Goal: Task Accomplishment & Management: Complete application form

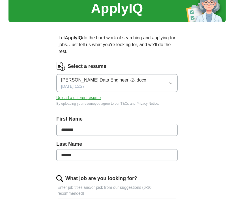
scroll to position [23, 0]
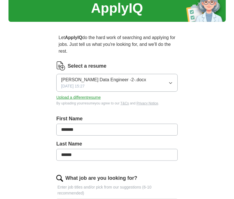
click at [131, 79] on span "[PERSON_NAME] Data Engineer -2-.docx" at bounding box center [103, 79] width 85 height 7
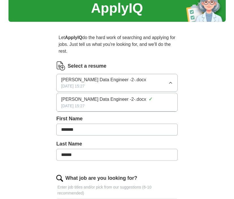
click at [96, 85] on div "[PERSON_NAME] Data Engineer -2-.docx [DATE] 15:27" at bounding box center [103, 82] width 85 height 13
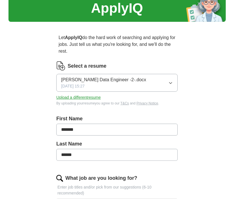
click at [96, 85] on div "[PERSON_NAME] Data Engineer -2-.docx [DATE] 15:27" at bounding box center [103, 82] width 85 height 13
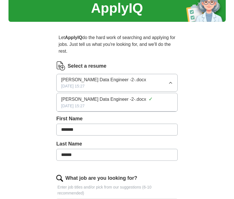
click at [96, 85] on div "[PERSON_NAME] Data Engineer -2-.docx [DATE] 15:27" at bounding box center [103, 82] width 85 height 13
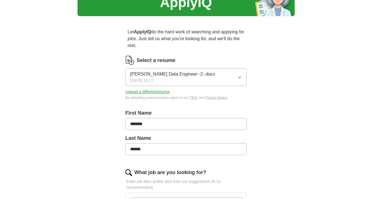
scroll to position [0, 0]
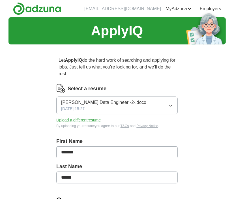
click at [167, 104] on button "[PERSON_NAME] Data Engineer -2-.docx [DATE] 15:27" at bounding box center [116, 105] width 121 height 18
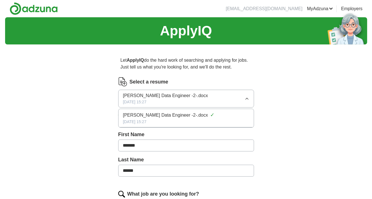
scroll to position [6, 0]
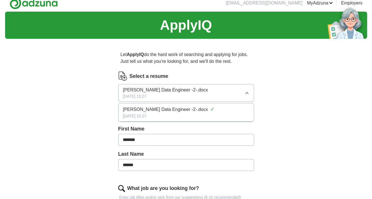
drag, startPoint x: 218, startPoint y: 88, endPoint x: 129, endPoint y: 89, distance: 89.3
click at [129, 89] on button "[PERSON_NAME] Data Engineer -2-.docx [DATE] 15:27" at bounding box center [186, 93] width 136 height 18
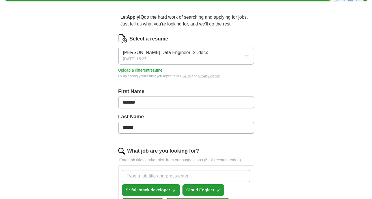
scroll to position [43, 0]
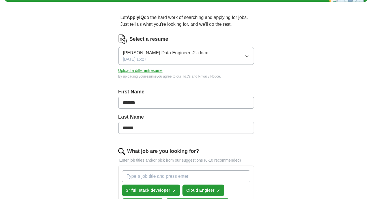
drag, startPoint x: 163, startPoint y: 63, endPoint x: 174, endPoint y: 44, distance: 21.8
click at [174, 44] on div "Select a resume [PERSON_NAME] Data Engineer -2-.docx [DATE] 15:27 Upload a diff…" at bounding box center [186, 56] width 136 height 44
click at [174, 49] on span "[PERSON_NAME] Data Engineer -2-.docx" at bounding box center [165, 52] width 85 height 7
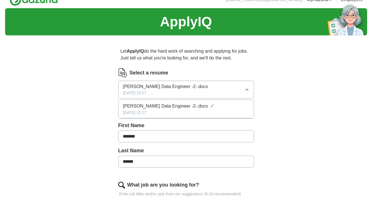
scroll to position [9, 0]
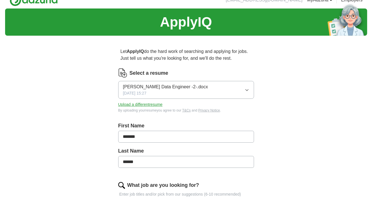
click at [146, 95] on span "[DATE] 15:27" at bounding box center [134, 93] width 23 height 6
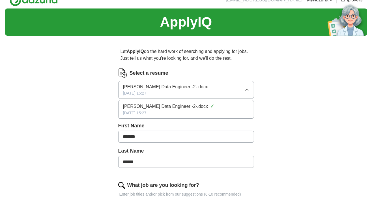
click at [152, 105] on span "[PERSON_NAME] Data Engineer -2-.docx" at bounding box center [165, 106] width 85 height 7
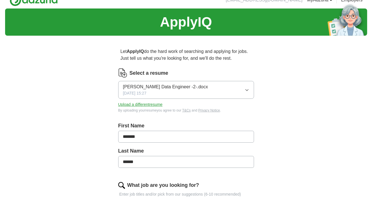
click at [152, 105] on button "Upload a different resume" at bounding box center [140, 104] width 44 height 6
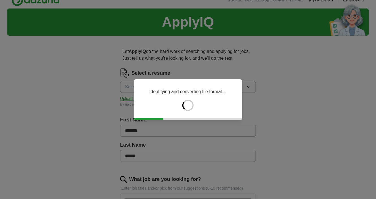
click at [187, 105] on div at bounding box center [187, 104] width 11 height 11
click at [75, 115] on div "Analysing skills and work experience..." at bounding box center [188, 99] width 376 height 199
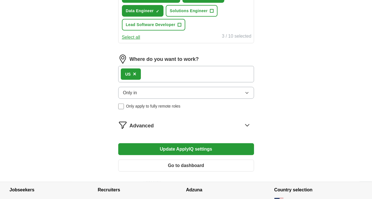
scroll to position [224, 0]
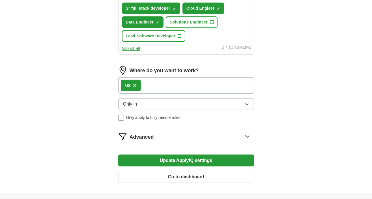
click at [167, 173] on button "Go to dashboard" at bounding box center [186, 177] width 136 height 12
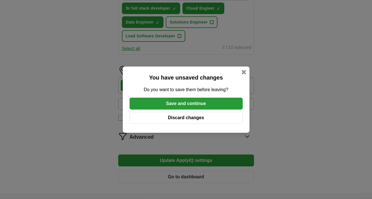
click at [191, 106] on button "Save and continue" at bounding box center [185, 104] width 113 height 12
